Goal: Transaction & Acquisition: Purchase product/service

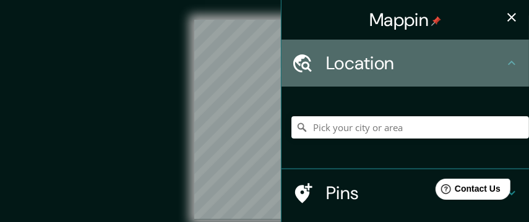
click at [507, 61] on icon at bounding box center [512, 63] width 15 height 15
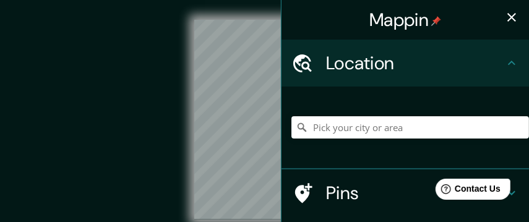
click at [399, 63] on h4 "Location" at bounding box center [415, 63] width 178 height 22
click at [330, 129] on input "Pick your city or area" at bounding box center [411, 127] width 238 height 22
click at [505, 61] on icon at bounding box center [512, 63] width 15 height 15
click at [440, 61] on h4 "Location" at bounding box center [415, 63] width 178 height 22
click at [298, 128] on icon at bounding box center [302, 127] width 9 height 9
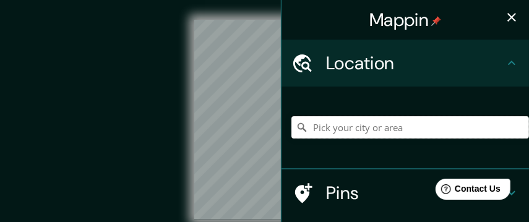
click at [417, 124] on input "Pick your city or area" at bounding box center [411, 127] width 238 height 22
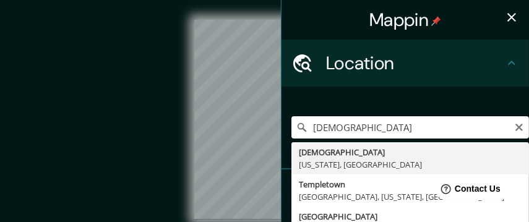
type input "Temple, Texas, United States"
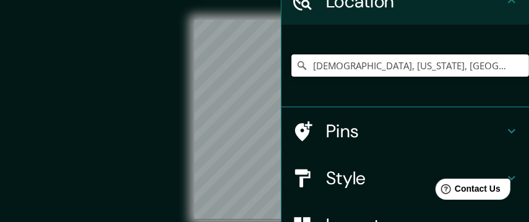
scroll to position [124, 0]
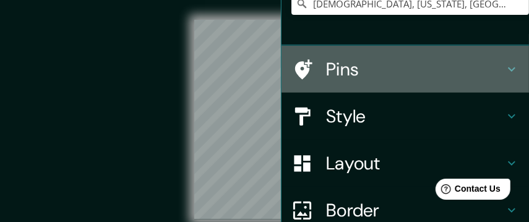
click at [506, 67] on icon at bounding box center [512, 69] width 15 height 15
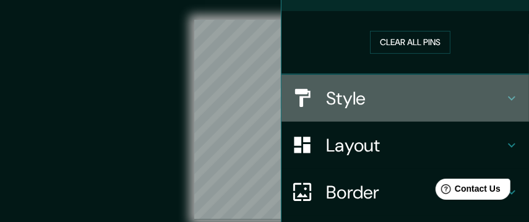
click at [508, 97] on icon at bounding box center [511, 98] width 7 height 4
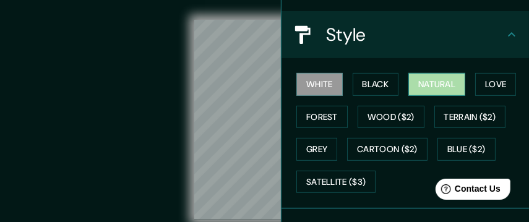
click at [447, 84] on button "Natural" at bounding box center [437, 84] width 57 height 23
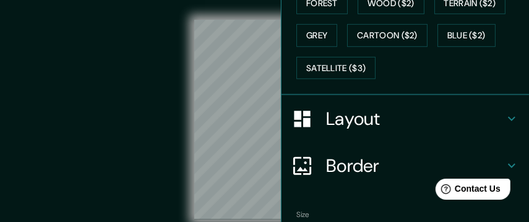
scroll to position [248, 0]
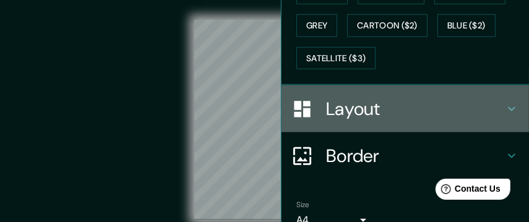
click at [505, 105] on icon at bounding box center [512, 109] width 15 height 15
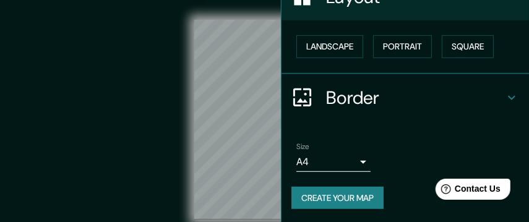
scroll to position [210, 0]
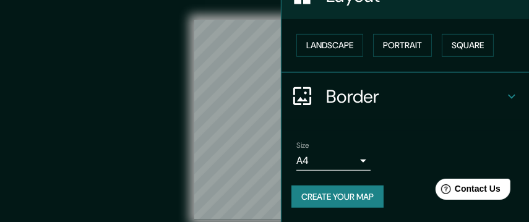
click at [347, 191] on button "Create your map" at bounding box center [338, 197] width 92 height 23
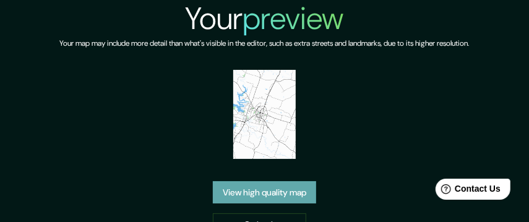
click at [284, 193] on link "View high quality map" at bounding box center [264, 192] width 103 height 23
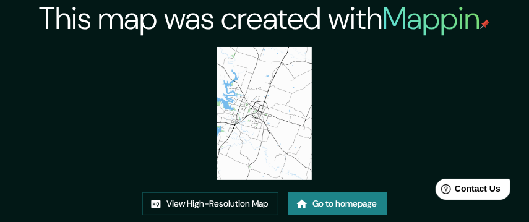
click at [274, 144] on img at bounding box center [264, 113] width 94 height 133
click at [271, 124] on img at bounding box center [264, 113] width 94 height 133
drag, startPoint x: 268, startPoint y: 124, endPoint x: 256, endPoint y: 134, distance: 15.0
click at [256, 134] on img at bounding box center [264, 113] width 94 height 133
click at [250, 110] on img at bounding box center [264, 113] width 94 height 133
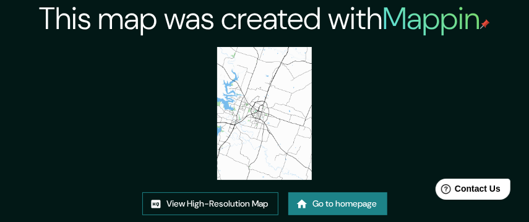
click at [217, 201] on link "View High-Resolution Map" at bounding box center [210, 204] width 136 height 23
click at [335, 201] on link "Go to homepage" at bounding box center [338, 204] width 99 height 23
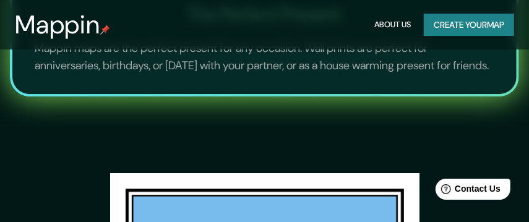
scroll to position [1153, 0]
